Goal: Navigation & Orientation: Find specific page/section

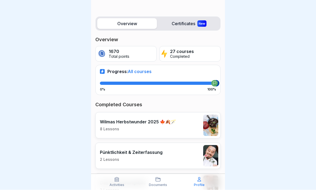
scroll to position [47, 0]
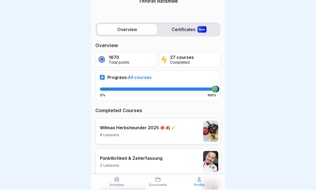
click at [197, 27] on div "New" at bounding box center [201, 29] width 9 height 6
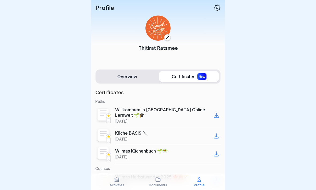
click at [218, 112] on icon at bounding box center [216, 115] width 6 height 6
click at [217, 134] on icon at bounding box center [216, 136] width 5 height 5
click at [218, 151] on icon at bounding box center [216, 154] width 6 height 6
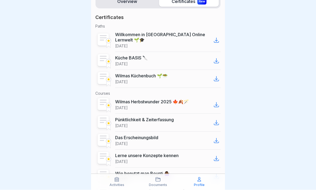
scroll to position [75, 0]
click at [217, 102] on icon at bounding box center [216, 104] width 5 height 5
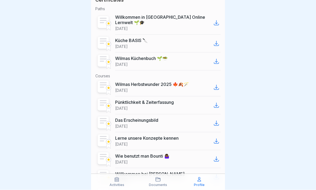
scroll to position [93, 0]
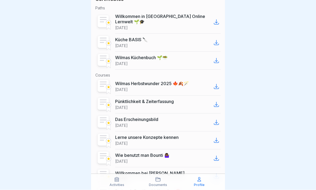
click at [217, 101] on icon at bounding box center [216, 104] width 6 height 6
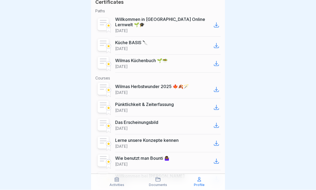
scroll to position [93, 0]
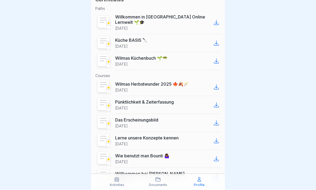
click at [216, 120] on icon at bounding box center [216, 123] width 6 height 6
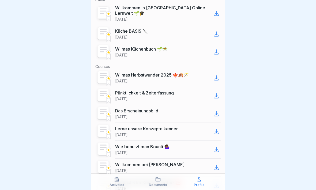
scroll to position [101, 0]
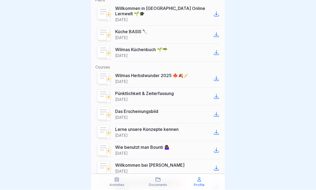
click at [218, 129] on icon at bounding box center [216, 132] width 6 height 6
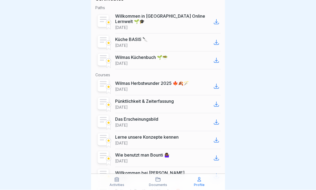
scroll to position [94, 0]
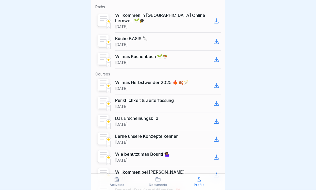
click at [217, 154] on icon at bounding box center [216, 157] width 6 height 6
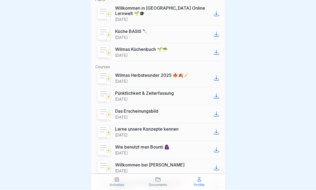
scroll to position [102, 0]
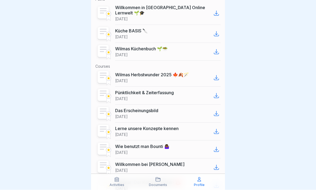
click at [216, 165] on icon at bounding box center [216, 167] width 5 height 5
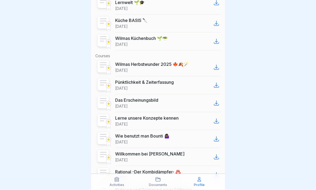
scroll to position [112, 0]
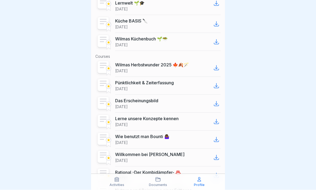
click at [217, 166] on div at bounding box center [216, 175] width 9 height 9
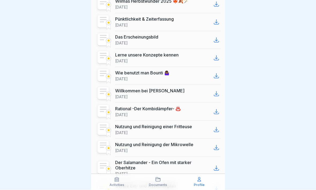
scroll to position [182, 0]
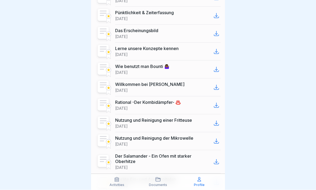
click at [219, 120] on icon at bounding box center [216, 123] width 6 height 6
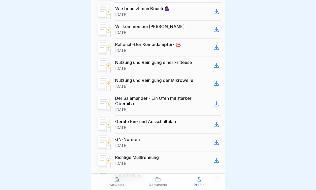
scroll to position [240, 0]
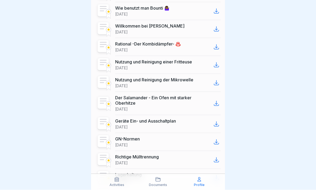
click at [220, 79] on div at bounding box center [216, 83] width 9 height 9
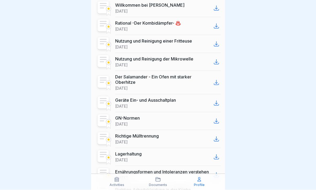
scroll to position [261, 0]
click at [218, 79] on icon at bounding box center [216, 82] width 6 height 6
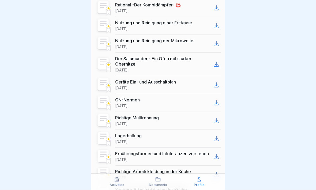
scroll to position [279, 0]
click at [218, 83] on icon at bounding box center [216, 85] width 5 height 5
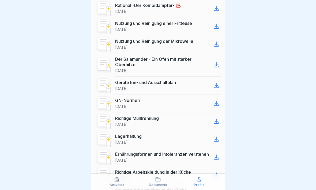
scroll to position [280, 0]
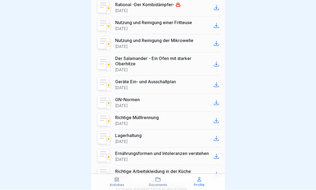
click at [217, 101] on icon at bounding box center [216, 103] width 5 height 5
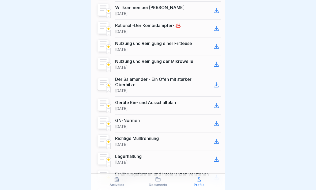
scroll to position [259, 0]
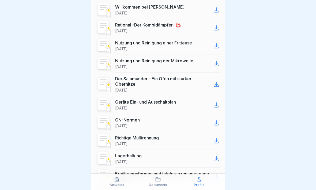
click at [217, 138] on icon at bounding box center [216, 141] width 6 height 6
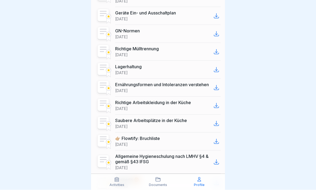
scroll to position [349, 0]
click at [215, 66] on icon at bounding box center [216, 69] width 6 height 6
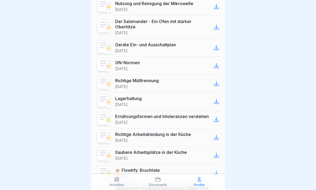
scroll to position [317, 0]
click at [217, 116] on icon at bounding box center [216, 119] width 6 height 6
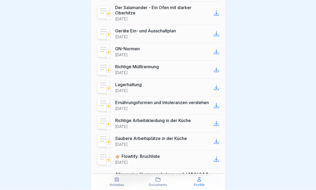
scroll to position [338, 0]
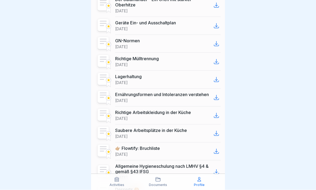
click at [217, 113] on icon at bounding box center [216, 115] width 5 height 5
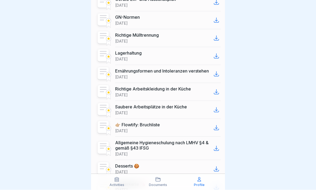
scroll to position [372, 0]
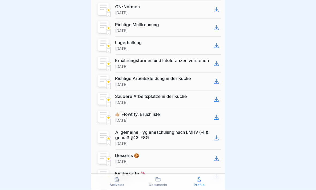
click at [216, 97] on icon at bounding box center [216, 99] width 5 height 5
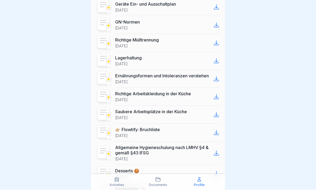
scroll to position [363, 0]
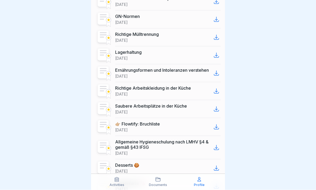
click at [217, 124] on icon at bounding box center [216, 127] width 6 height 6
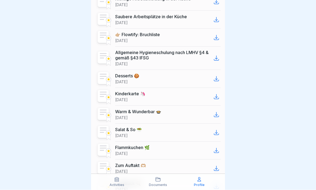
scroll to position [453, 0]
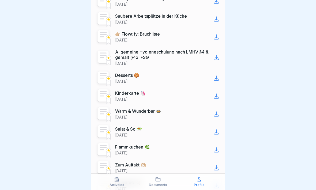
click at [218, 55] on icon at bounding box center [216, 58] width 6 height 6
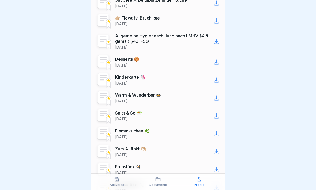
scroll to position [469, 0]
click at [219, 59] on icon at bounding box center [216, 62] width 6 height 6
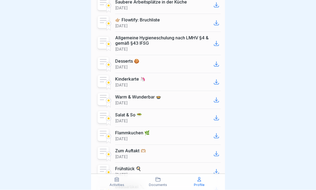
scroll to position [468, 0]
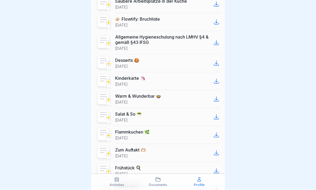
click at [217, 78] on icon at bounding box center [216, 81] width 6 height 6
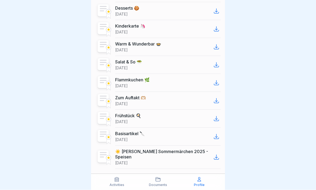
scroll to position [520, 0]
click at [218, 45] on icon at bounding box center [216, 47] width 5 height 5
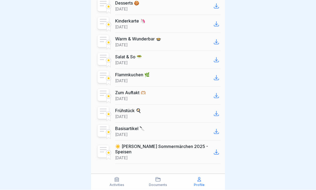
scroll to position [525, 0]
click at [218, 57] on icon at bounding box center [216, 60] width 6 height 6
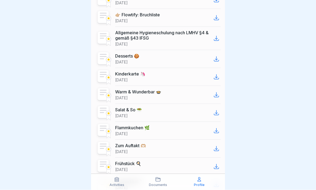
scroll to position [472, 0]
click at [217, 128] on icon at bounding box center [216, 131] width 6 height 6
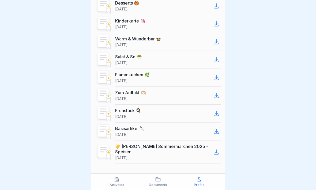
scroll to position [525, 0]
click at [217, 93] on icon at bounding box center [216, 96] width 6 height 6
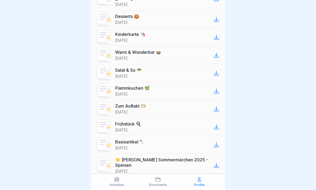
scroll to position [514, 0]
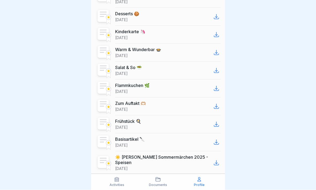
click at [216, 121] on icon at bounding box center [216, 124] width 6 height 6
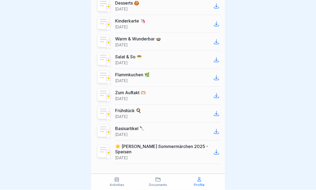
scroll to position [525, 0]
click at [218, 129] on icon at bounding box center [216, 132] width 6 height 6
click at [216, 149] on icon at bounding box center [216, 152] width 6 height 6
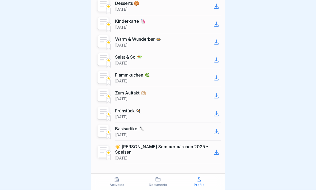
click at [159, 166] on icon at bounding box center [157, 179] width 5 height 5
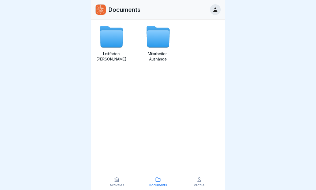
click at [113, 38] on icon at bounding box center [111, 39] width 23 height 17
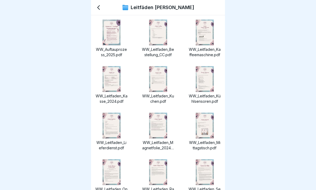
click at [98, 6] on icon at bounding box center [98, 8] width 2 height 4
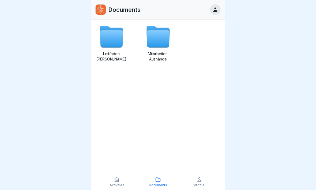
click at [159, 33] on icon at bounding box center [157, 39] width 23 height 17
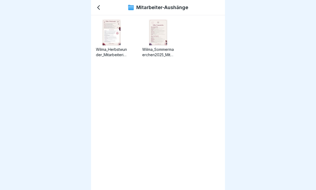
click at [110, 39] on img at bounding box center [111, 33] width 18 height 26
click at [99, 7] on icon at bounding box center [98, 7] width 6 height 6
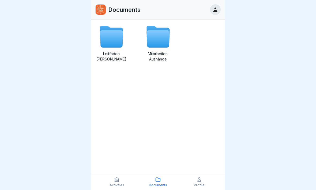
click at [215, 9] on icon at bounding box center [215, 9] width 4 height 5
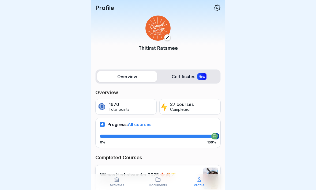
click at [156, 22] on img at bounding box center [157, 28] width 25 height 25
click at [159, 30] on img at bounding box center [157, 28] width 25 height 25
click at [217, 5] on icon at bounding box center [217, 8] width 6 height 6
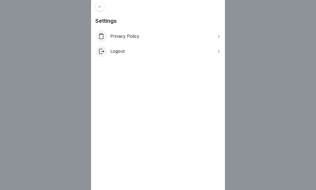
click at [99, 6] on icon at bounding box center [100, 7] width 4 height 4
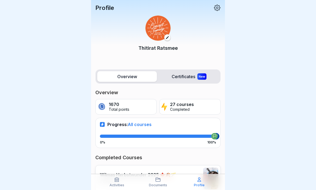
click at [192, 76] on label "Certificates New" at bounding box center [189, 76] width 60 height 11
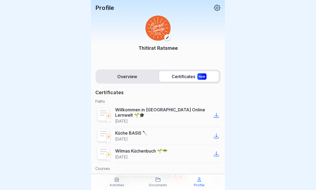
click at [120, 166] on div "Activities" at bounding box center [116, 182] width 39 height 10
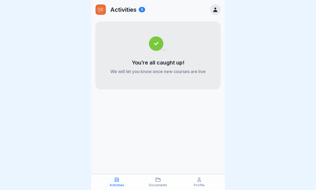
click at [159, 166] on icon at bounding box center [157, 179] width 5 height 5
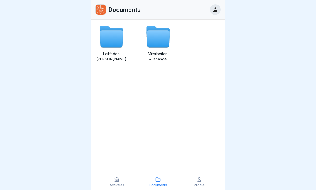
click at [199, 166] on icon at bounding box center [198, 179] width 5 height 5
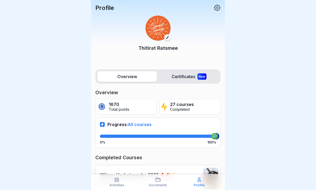
click at [218, 7] on icon at bounding box center [217, 7] width 7 height 7
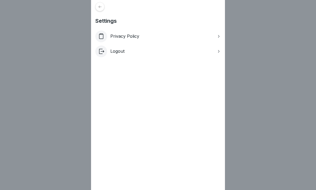
click at [219, 35] on icon at bounding box center [218, 36] width 4 height 4
click at [101, 3] on div at bounding box center [99, 6] width 9 height 9
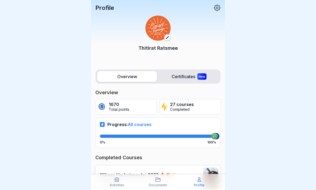
click at [157, 30] on img at bounding box center [157, 28] width 25 height 25
click at [169, 38] on icon at bounding box center [167, 38] width 4 height 4
click at [160, 166] on p "Documents" at bounding box center [158, 185] width 18 height 4
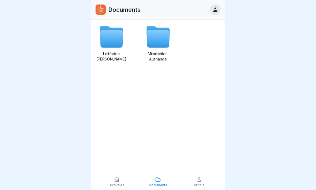
click at [111, 37] on icon at bounding box center [111, 39] width 23 height 17
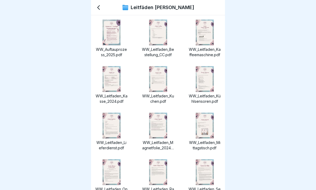
click at [115, 31] on img at bounding box center [111, 33] width 18 height 26
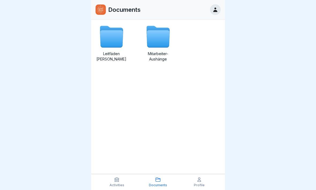
click at [216, 7] on icon at bounding box center [215, 10] width 6 height 6
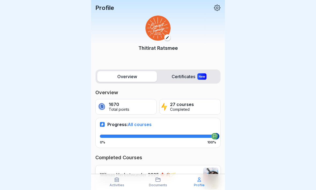
click at [194, 76] on label "Certificates New" at bounding box center [189, 76] width 60 height 11
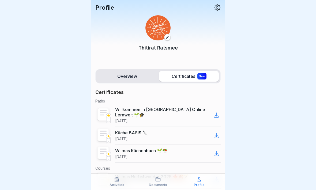
click at [138, 76] on label "Overview" at bounding box center [127, 76] width 60 height 11
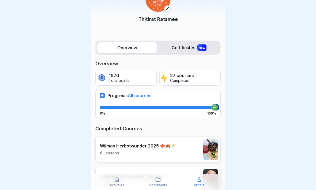
scroll to position [29, 0]
